Goal: Check status: Check status

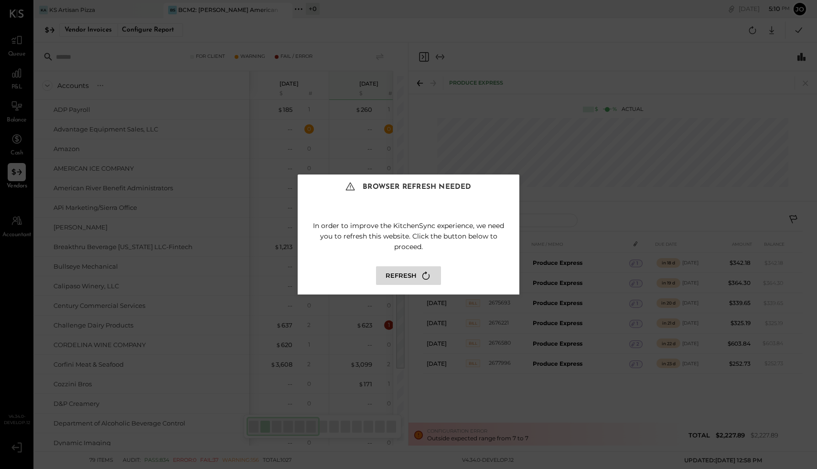
scroll to position [0, 1]
click at [415, 277] on button "Refresh" at bounding box center [408, 275] width 65 height 19
